Goal: Task Accomplishment & Management: Complete application form

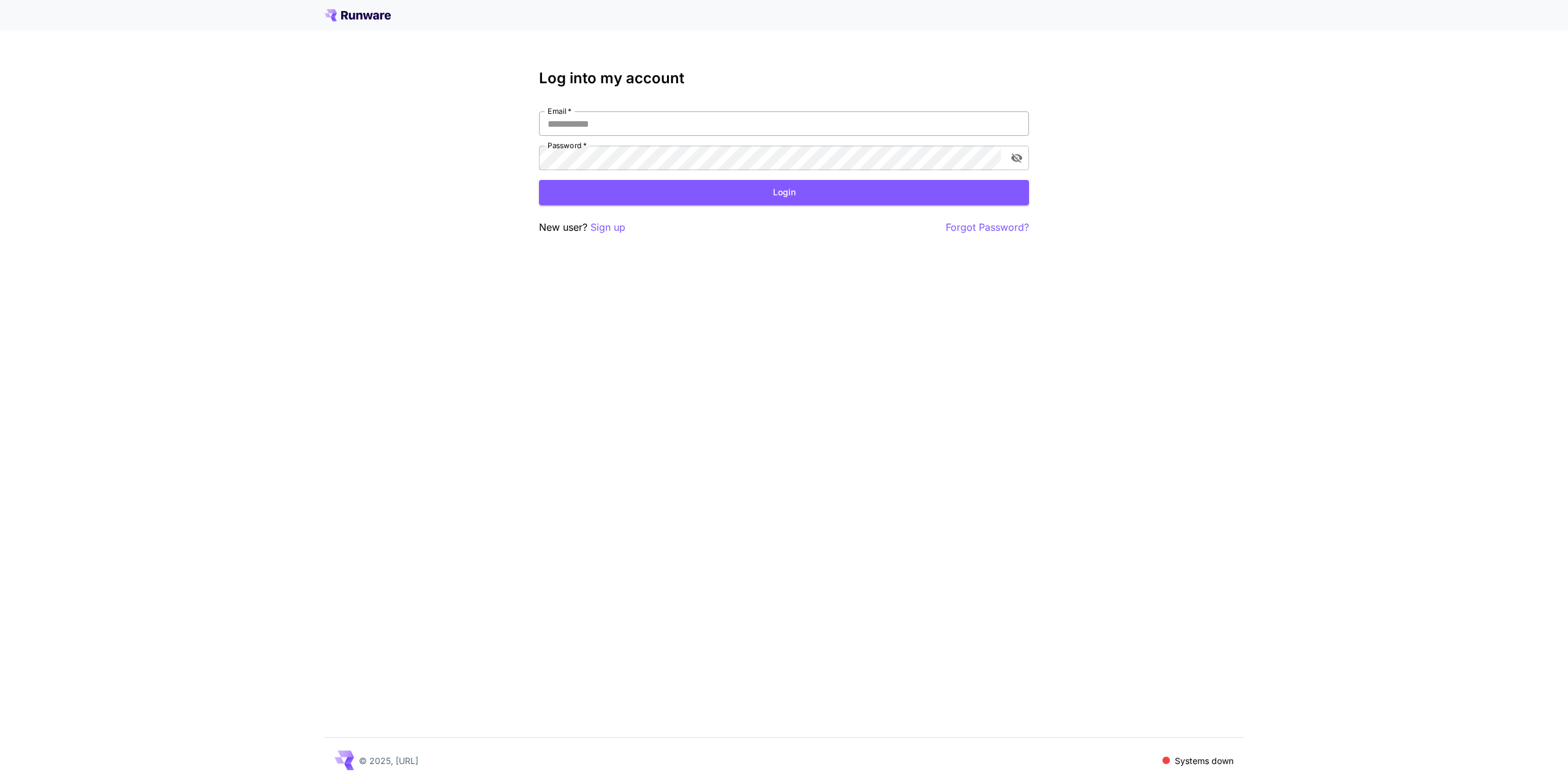
click at [636, 125] on input "Email   *" at bounding box center [784, 124] width 490 height 24
click at [602, 126] on input "Email   *" at bounding box center [784, 124] width 490 height 24
click at [603, 224] on p "Sign up" at bounding box center [608, 227] width 35 height 15
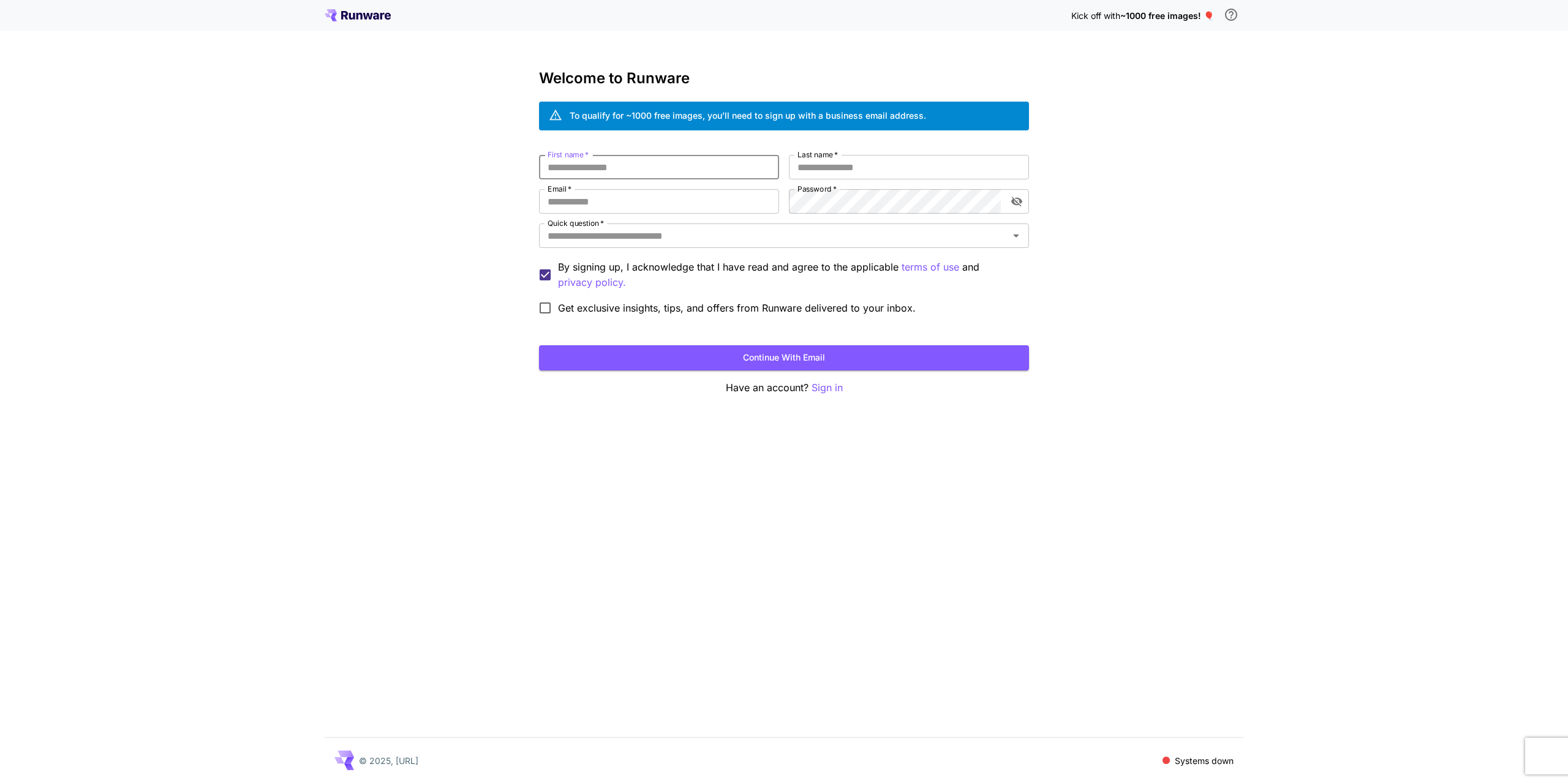
click at [610, 165] on input "First name   *" at bounding box center [659, 167] width 240 height 24
type input "******"
type input "*****"
type input "**********"
click at [775, 354] on button "Continue with email" at bounding box center [784, 358] width 490 height 25
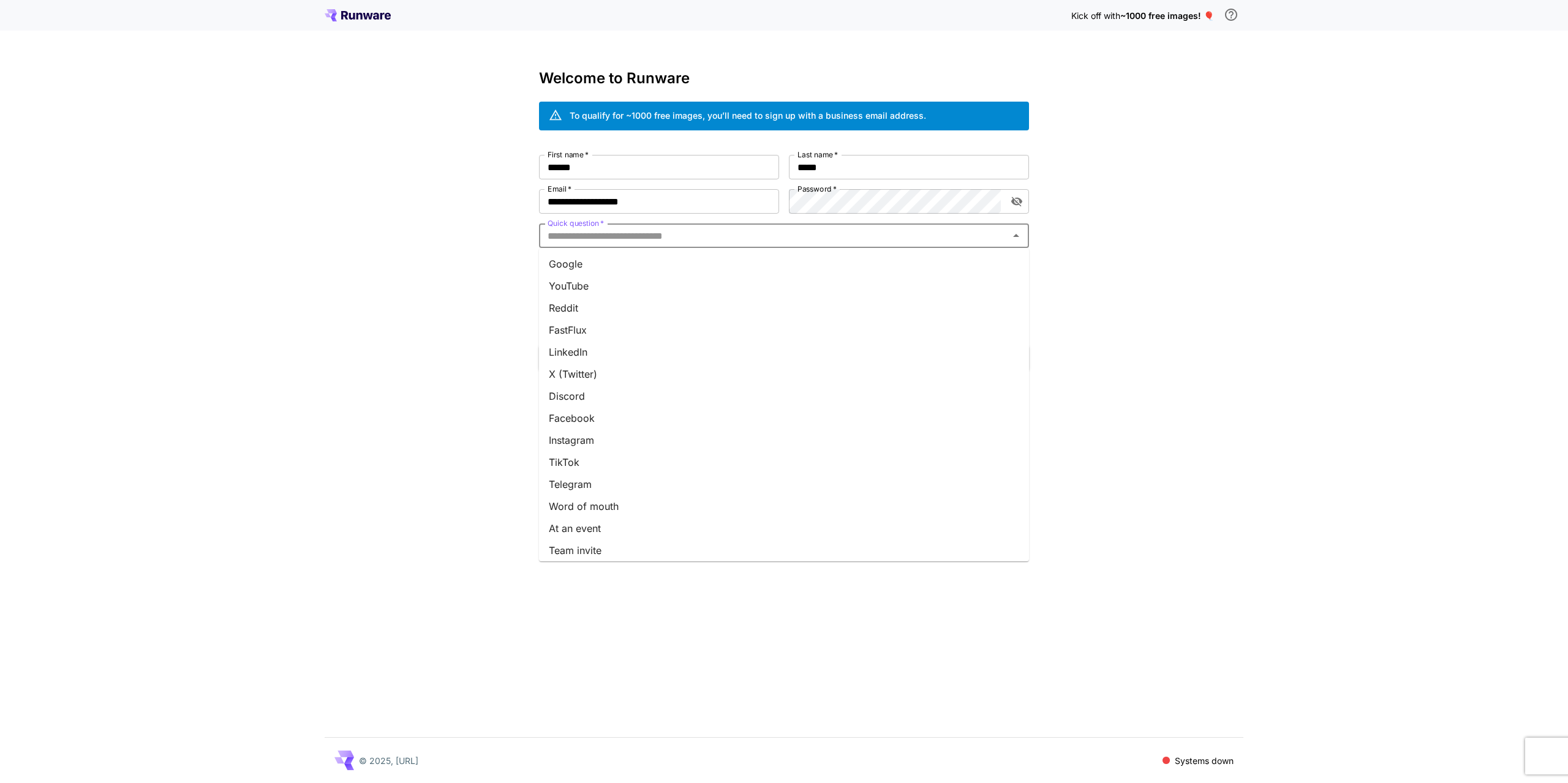
click at [595, 239] on input "Quick question   *" at bounding box center [774, 236] width 463 height 17
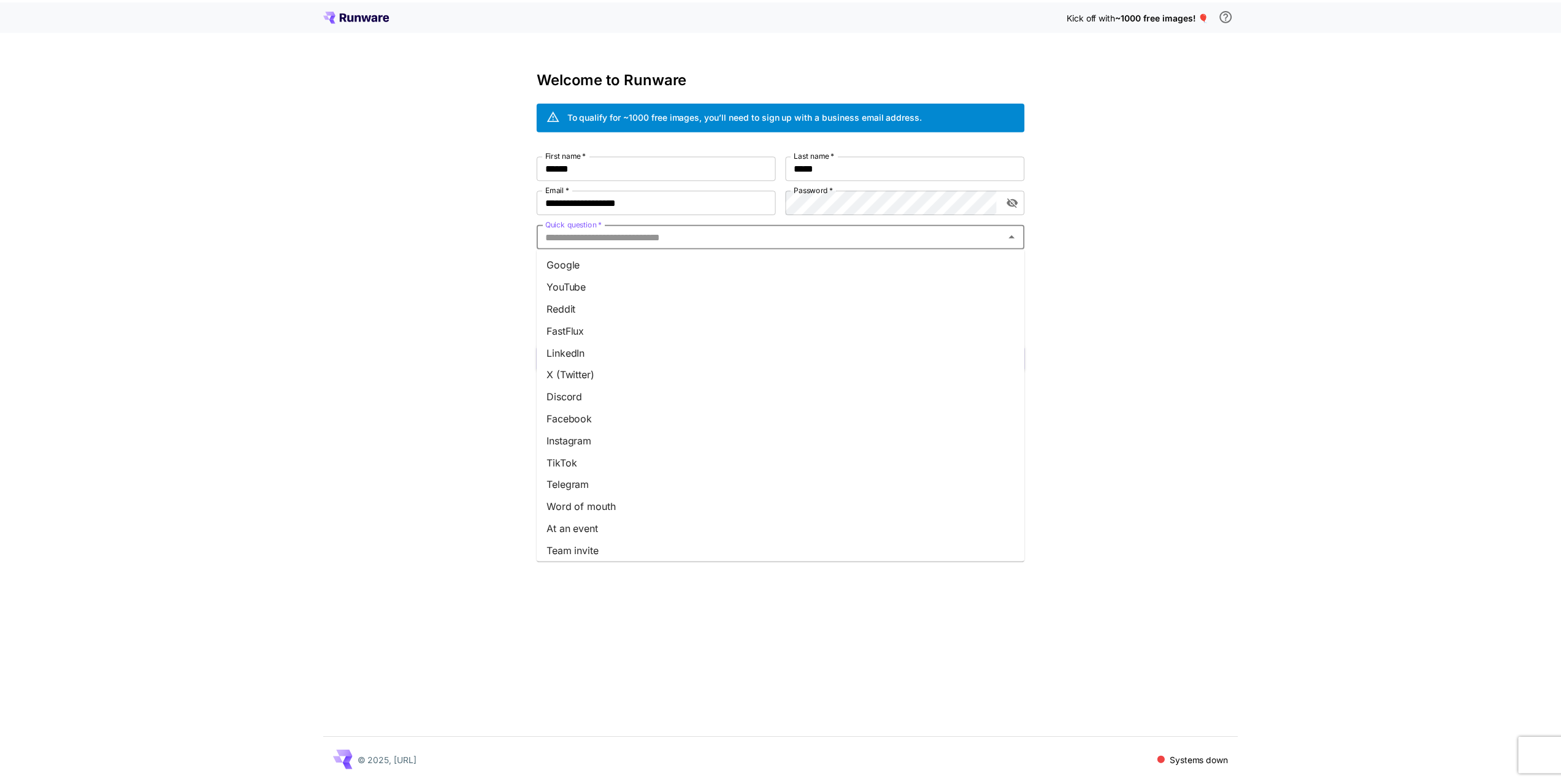
scroll to position [27, 0]
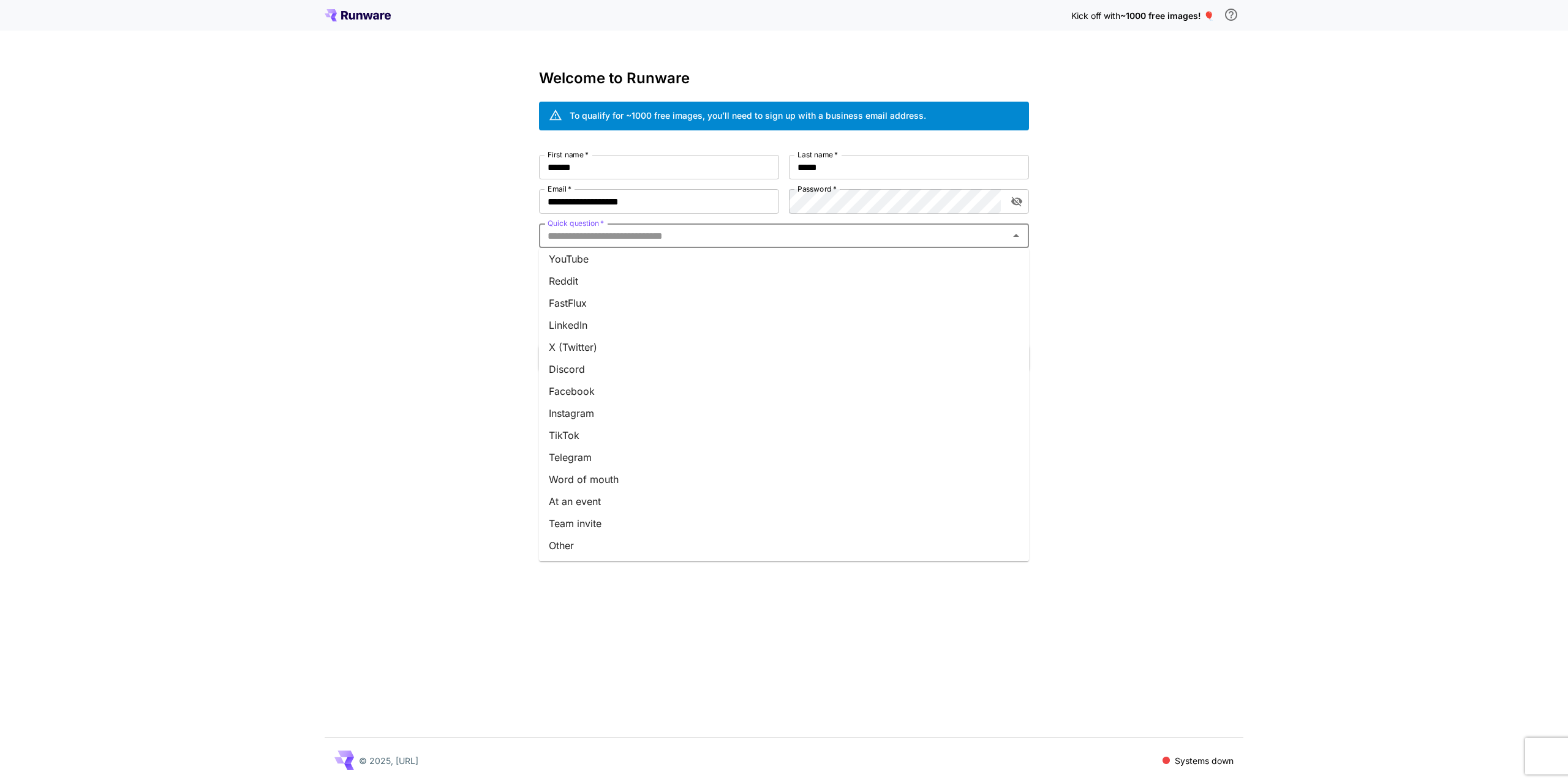
click at [587, 522] on li "Team invite" at bounding box center [784, 523] width 490 height 22
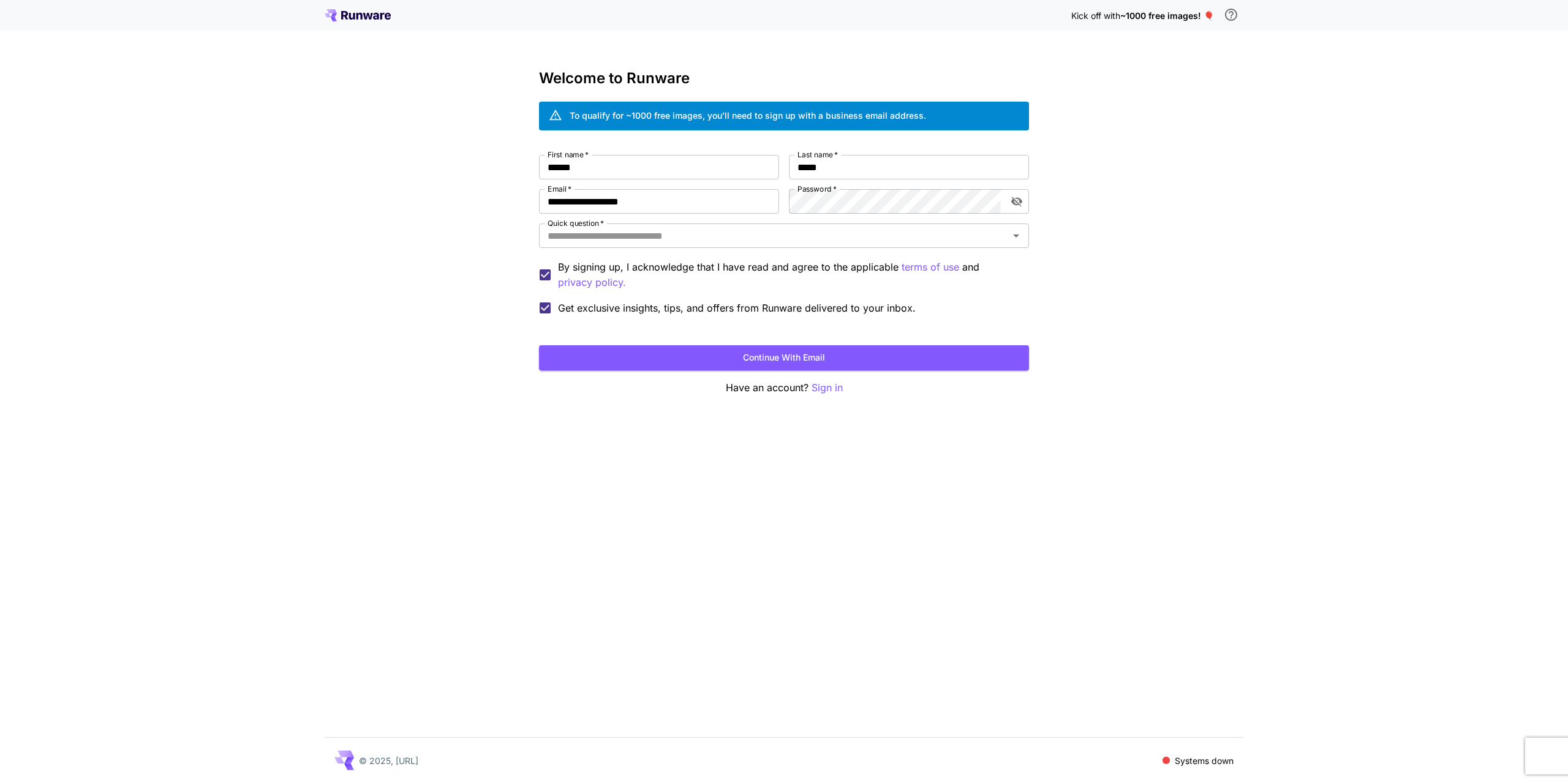
type input "**********"
click at [685, 361] on button "Continue with email" at bounding box center [784, 358] width 490 height 25
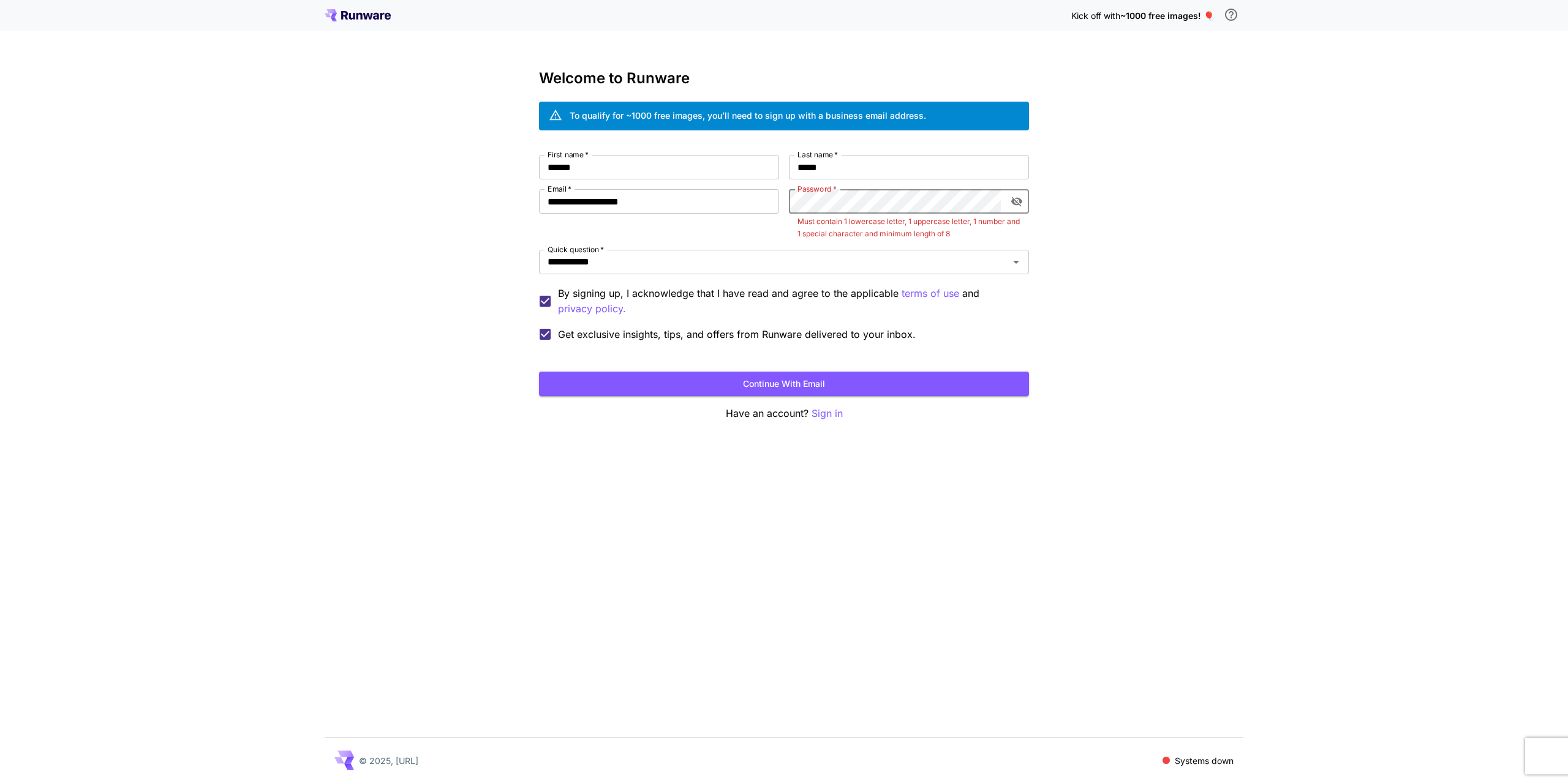
click at [1013, 199] on icon "toggle password visibility" at bounding box center [1016, 202] width 11 height 10
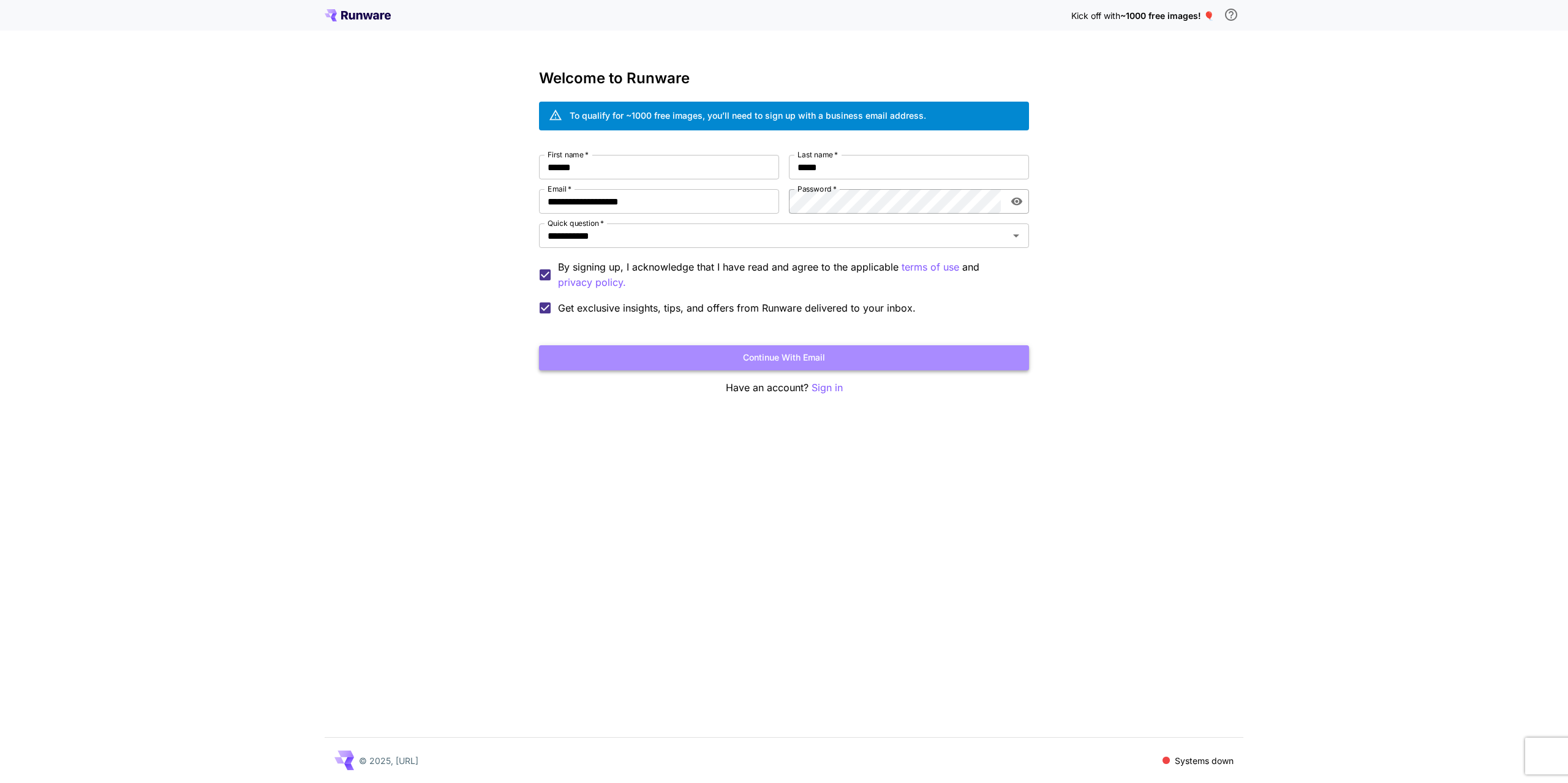
click at [829, 355] on button "Continue with email" at bounding box center [784, 358] width 490 height 25
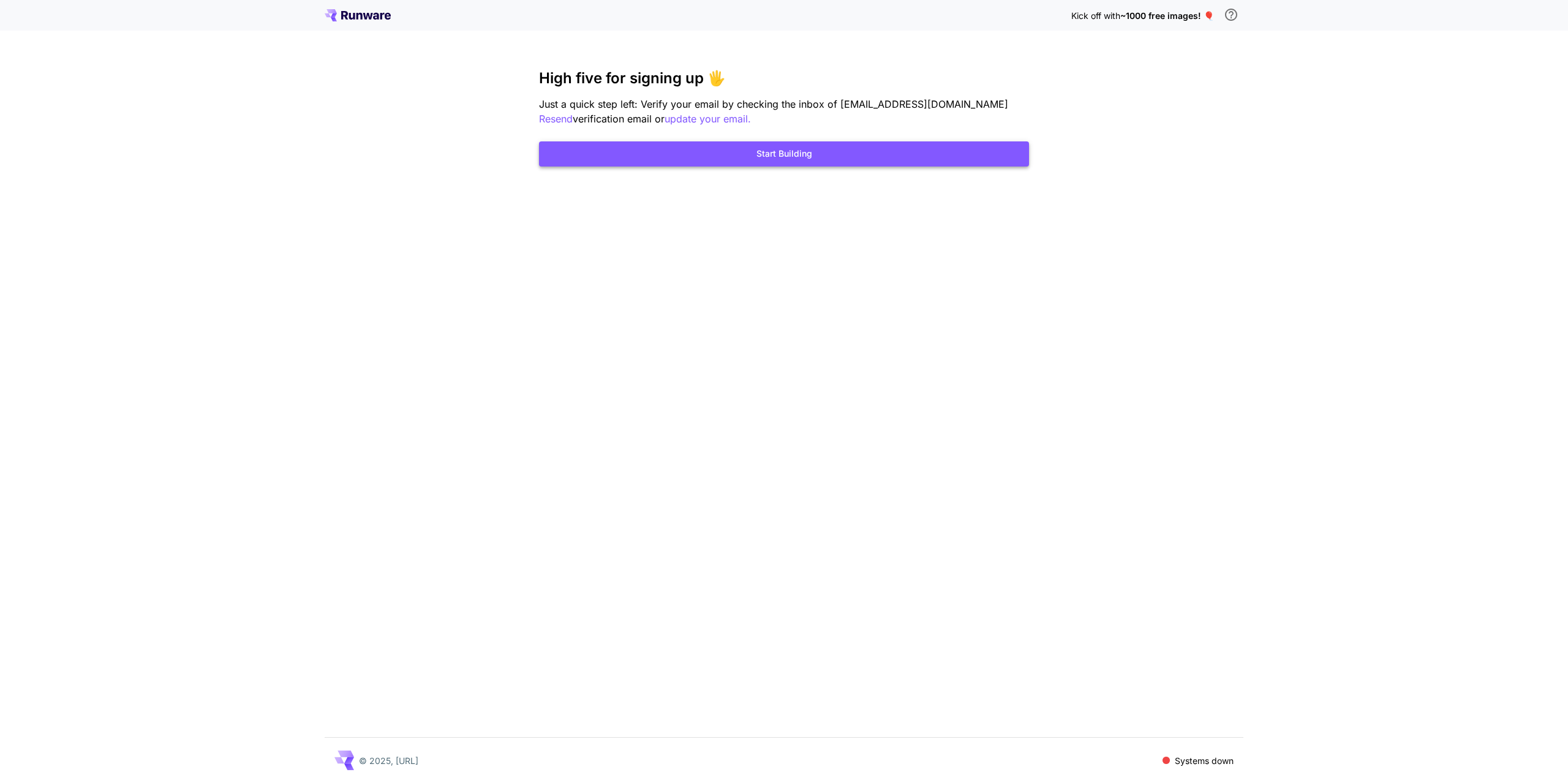
click at [799, 155] on button "Start Building" at bounding box center [784, 154] width 490 height 25
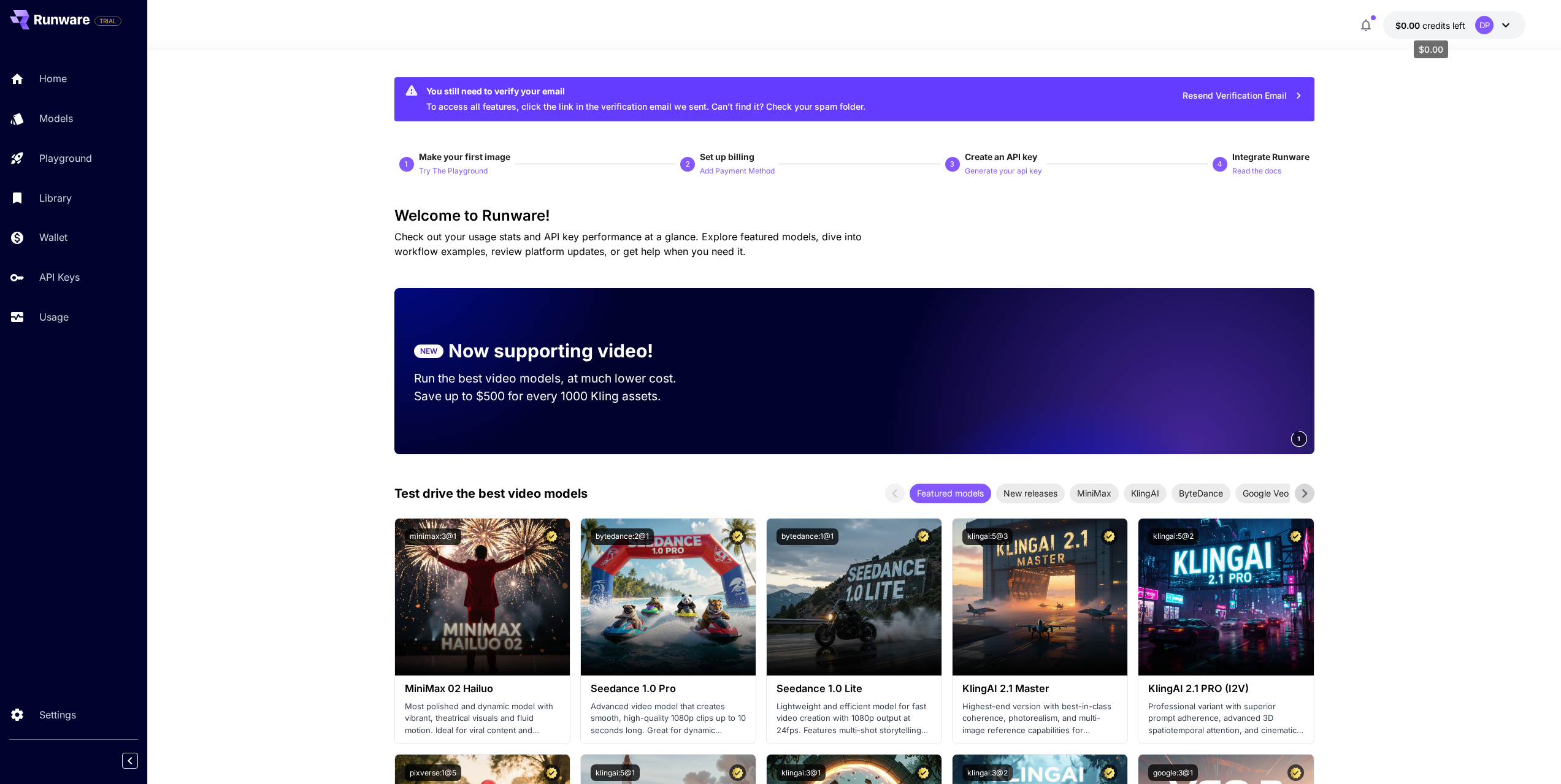
click at [1425, 25] on span "credits left" at bounding box center [1443, 26] width 43 height 11
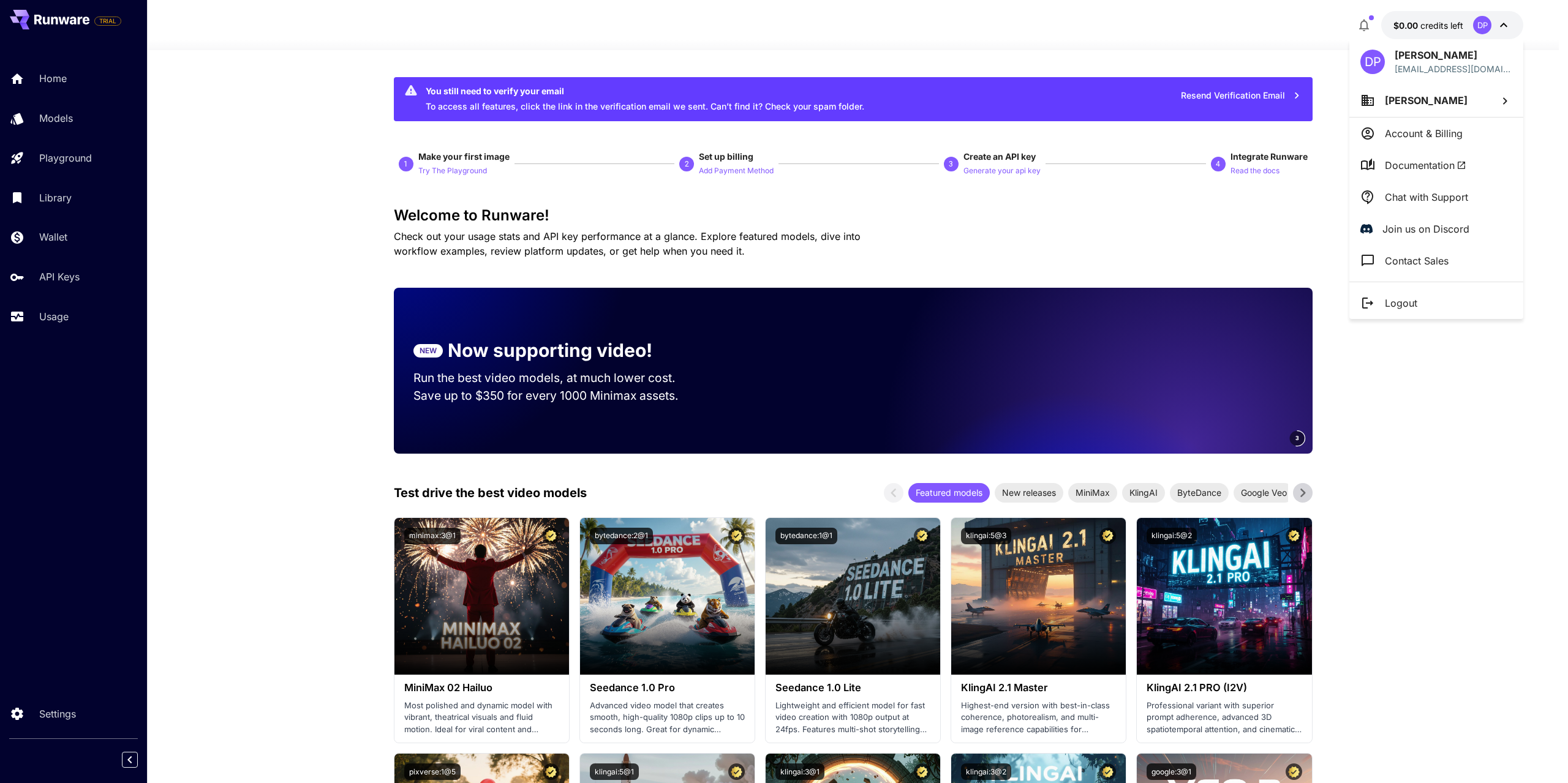
click at [1427, 133] on p "Account & Billing" at bounding box center [1424, 133] width 78 height 15
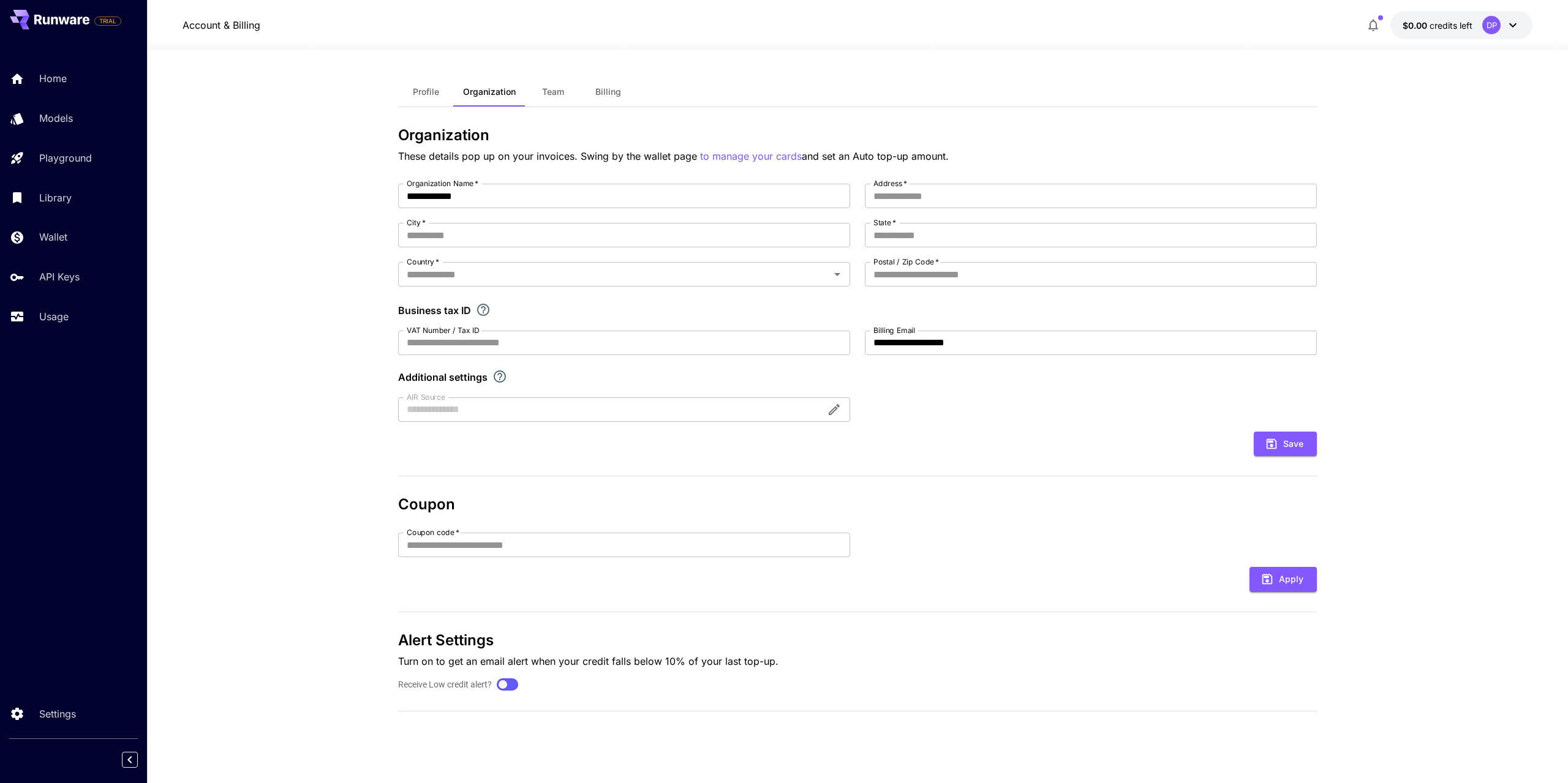
click at [591, 91] on button "Billing" at bounding box center [608, 92] width 55 height 29
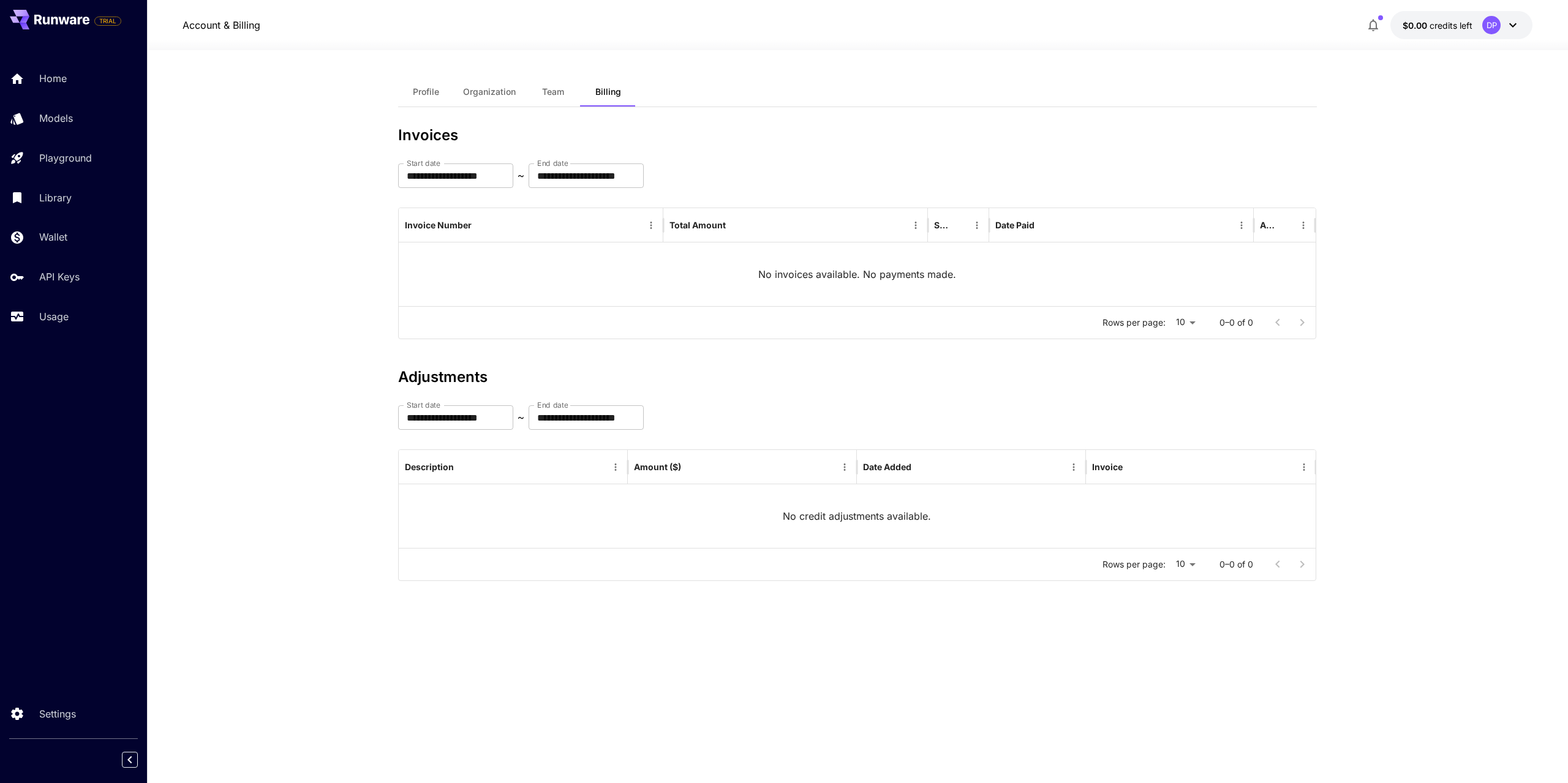
click at [65, 12] on button at bounding box center [50, 20] width 79 height 20
click at [59, 15] on icon at bounding box center [61, 19] width 55 height 10
click at [52, 75] on p "Home" at bounding box center [56, 79] width 28 height 15
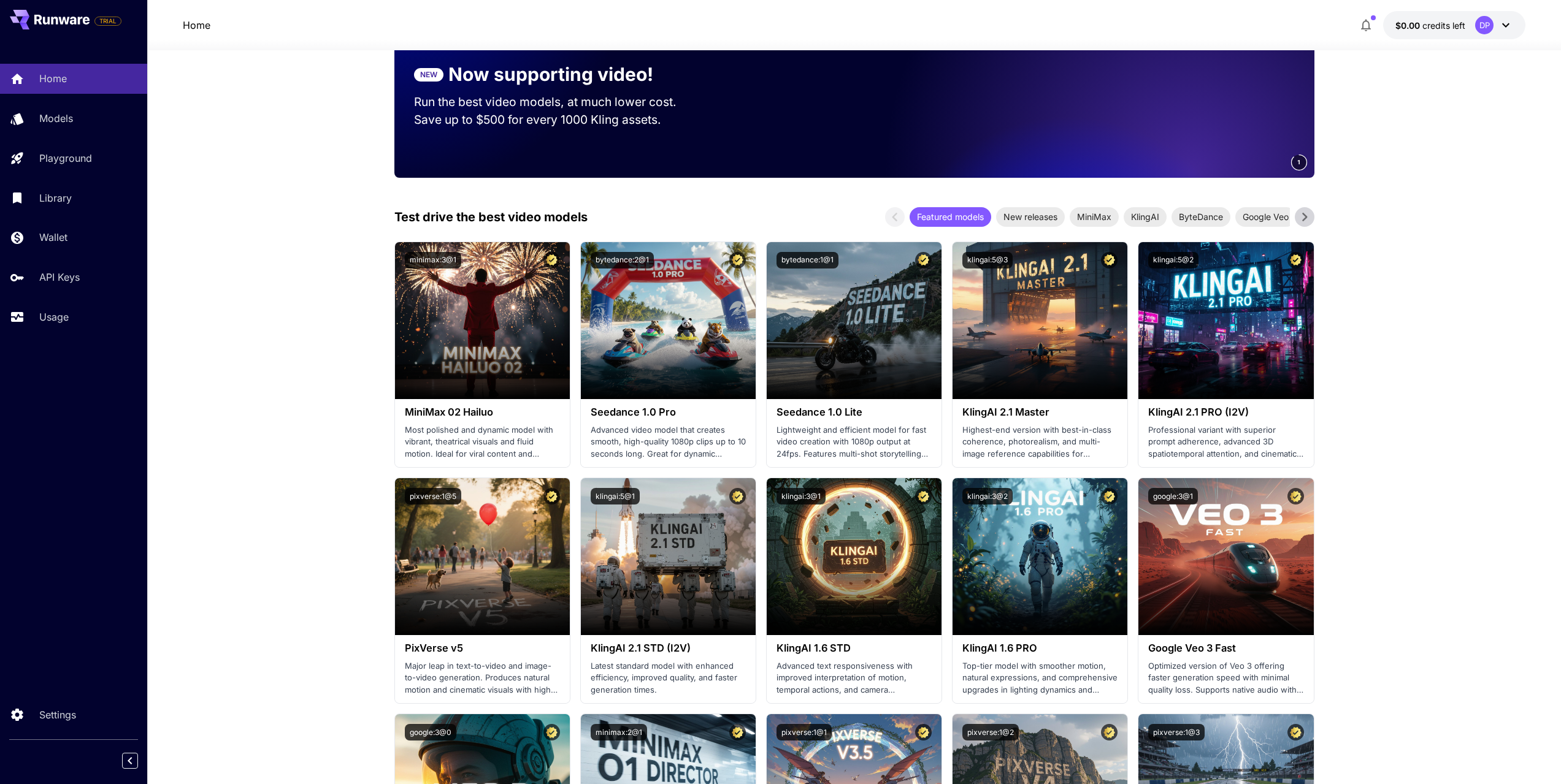
scroll to position [306, 0]
